Goal: Information Seeking & Learning: Learn about a topic

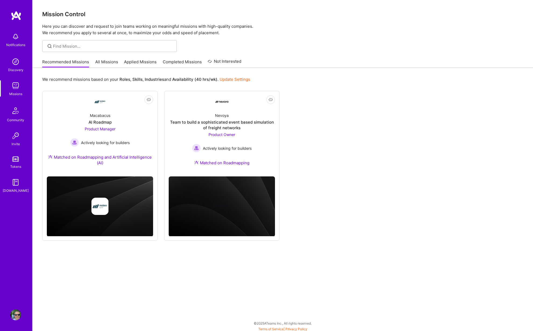
click at [19, 15] on img at bounding box center [16, 16] width 11 height 10
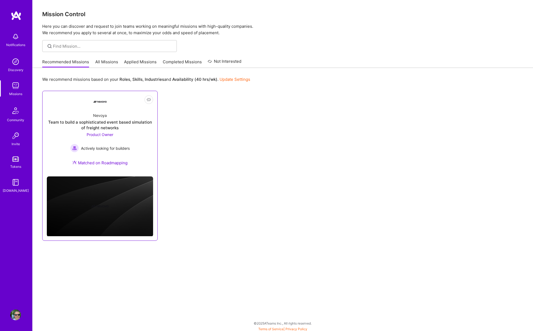
click at [103, 122] on div "Team to build a sophisticated event based simulation of freight networks" at bounding box center [100, 124] width 106 height 11
